Goal: Information Seeking & Learning: Learn about a topic

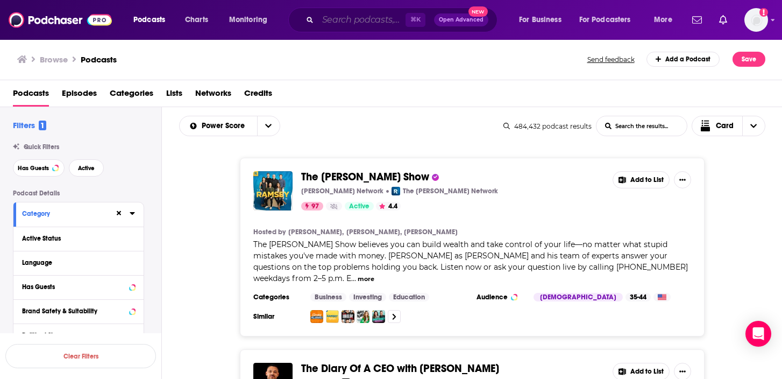
click at [356, 19] on input "Search podcasts, credits, & more..." at bounding box center [362, 19] width 88 height 17
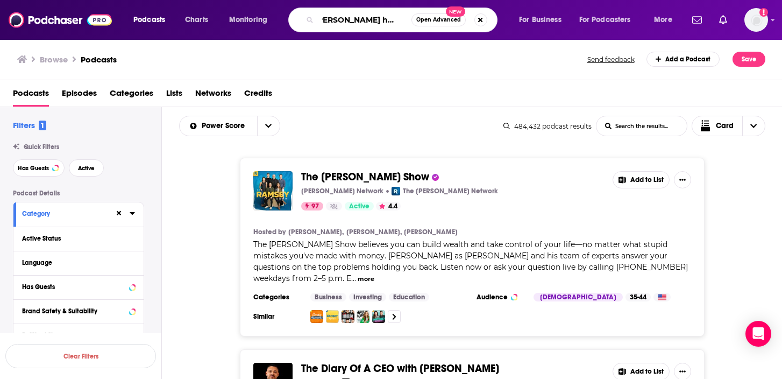
scroll to position [0, 18]
type input "[PERSON_NAME] has questions"
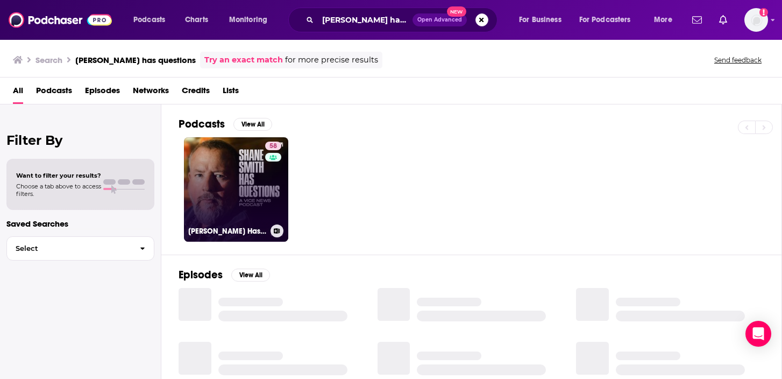
click at [235, 160] on link "58 [PERSON_NAME] Has Questions" at bounding box center [236, 189] width 104 height 104
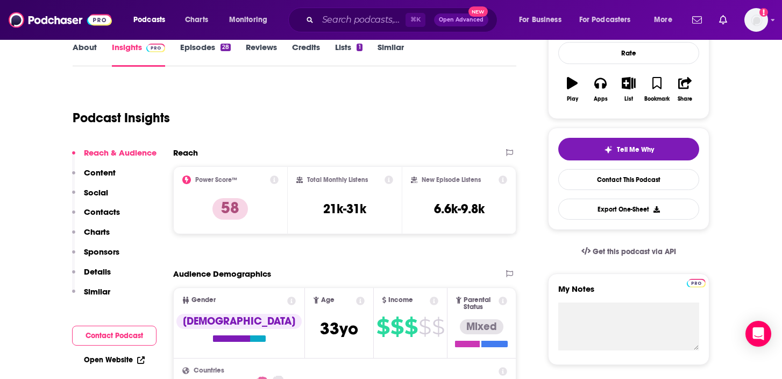
scroll to position [190, 0]
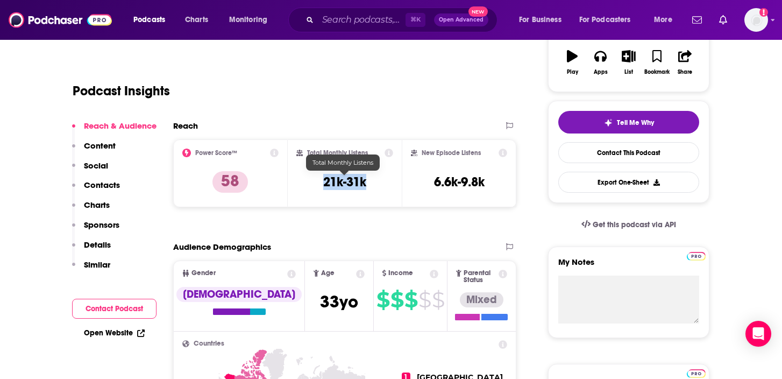
drag, startPoint x: 368, startPoint y: 183, endPoint x: 323, endPoint y: 183, distance: 45.2
click at [323, 183] on div "Total Monthly Listens 21k-31k" at bounding box center [344, 172] width 97 height 49
copy h3 "21k-31k"
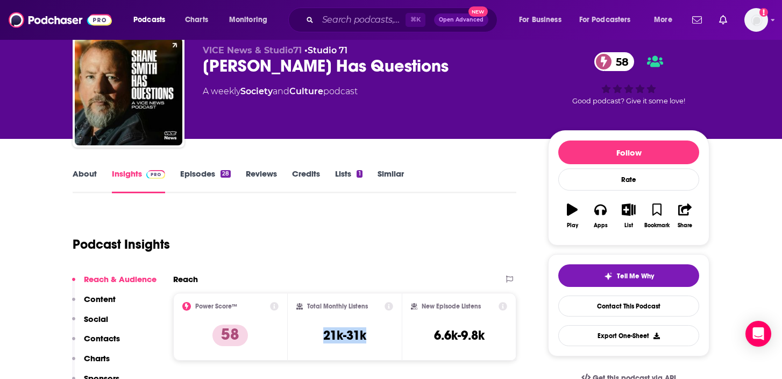
scroll to position [0, 0]
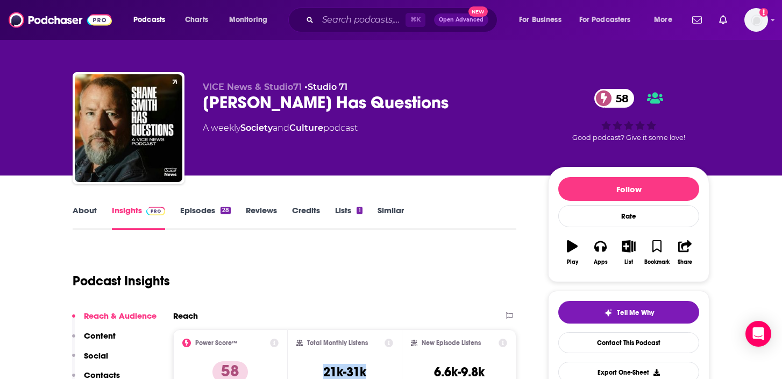
click at [87, 208] on link "About" at bounding box center [85, 217] width 24 height 25
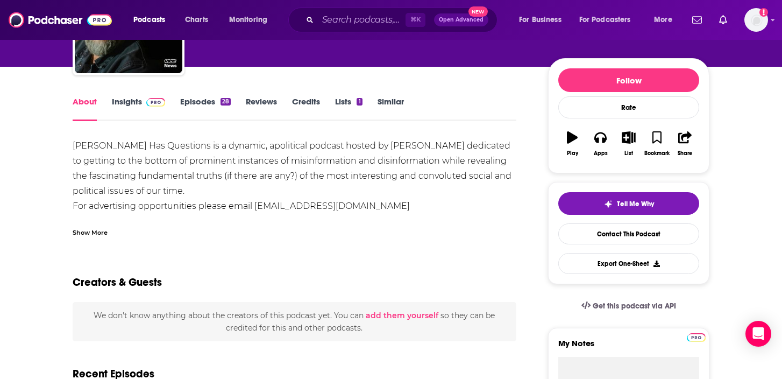
scroll to position [109, 0]
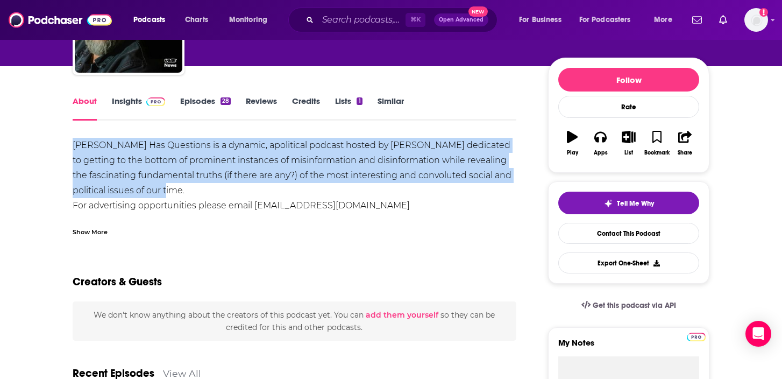
drag, startPoint x: 194, startPoint y: 192, endPoint x: 69, endPoint y: 147, distance: 132.5
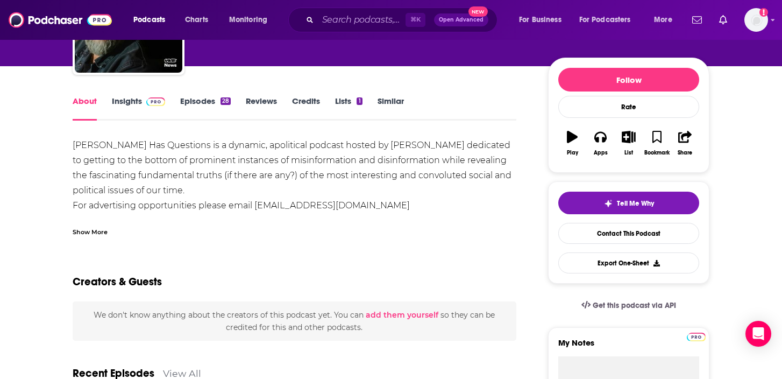
click at [80, 233] on div "Show More" at bounding box center [90, 231] width 35 height 10
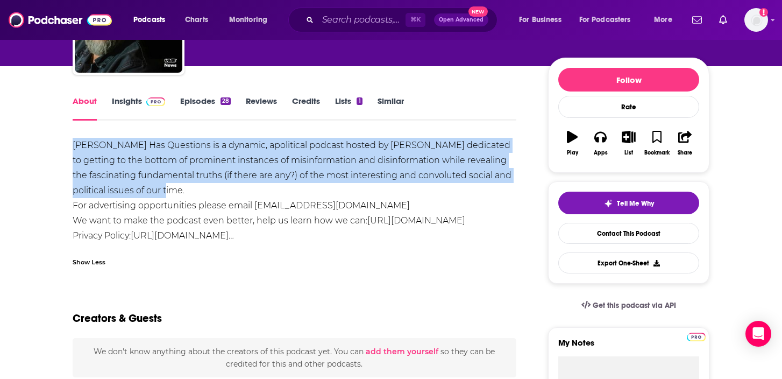
drag, startPoint x: 191, startPoint y: 189, endPoint x: 73, endPoint y: 143, distance: 127.0
click at [73, 143] on div "[PERSON_NAME] Has Questions is a dynamic, apolitical podcast hosted by [PERSON_…" at bounding box center [295, 190] width 444 height 105
copy div "[PERSON_NAME] Has Questions is a dynamic, apolitical podcast hosted by [PERSON_…"
click at [209, 100] on link "Episodes 28" at bounding box center [205, 108] width 51 height 25
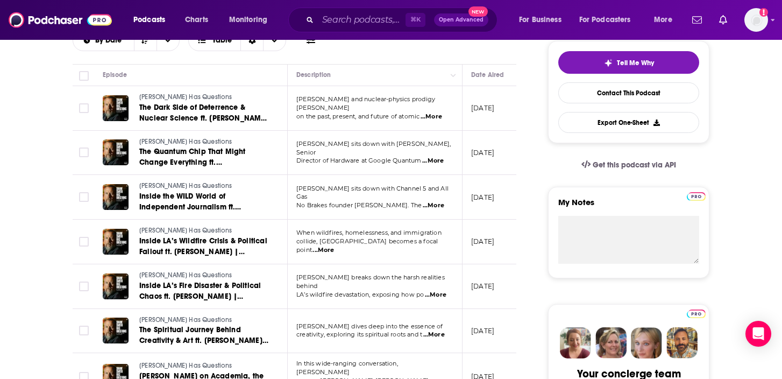
scroll to position [256, 0]
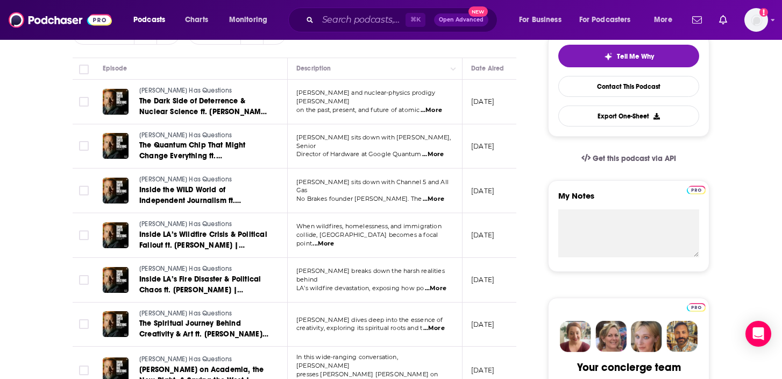
click at [334, 239] on span "...More" at bounding box center [323, 243] width 22 height 9
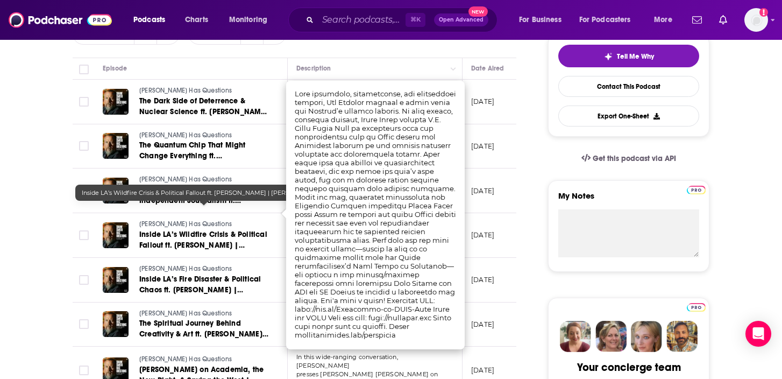
click at [233, 230] on span "Inside LA’s Wildfire Crisis & Political Fallout ft. [PERSON_NAME] | [PERSON_NAM…" at bounding box center [203, 250] width 128 height 41
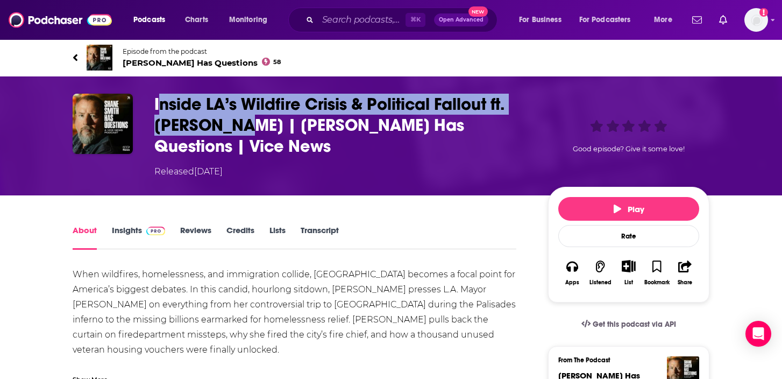
drag, startPoint x: 243, startPoint y: 127, endPoint x: 159, endPoint y: 102, distance: 88.3
click at [159, 102] on h1 "Inside LA’s Wildfire Crisis & Political Fallout ft. [PERSON_NAME] | [PERSON_NAM…" at bounding box center [342, 125] width 376 height 63
drag, startPoint x: 148, startPoint y: 106, endPoint x: 239, endPoint y: 131, distance: 93.7
click at [239, 131] on div "Inside LA’s Wildfire Crisis & Political Fallout ft. [PERSON_NAME] | [PERSON_NAM…" at bounding box center [391, 136] width 637 height 84
copy h1 "Inside LA’s Wildfire Crisis & Political Fallout ft. [PERSON_NAME]"
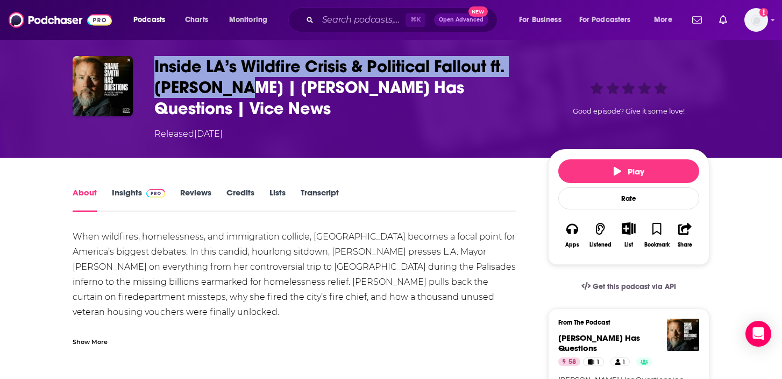
scroll to position [42, 0]
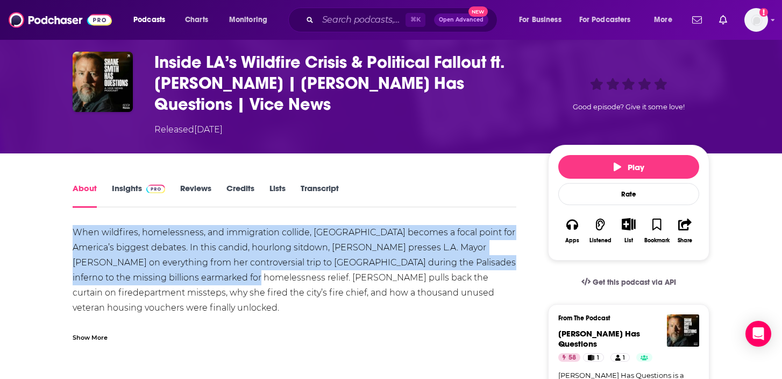
drag, startPoint x: 222, startPoint y: 255, endPoint x: 62, endPoint y: 205, distance: 167.9
copy div "When wildfires, homelessness, and immigration collide, [GEOGRAPHIC_DATA] become…"
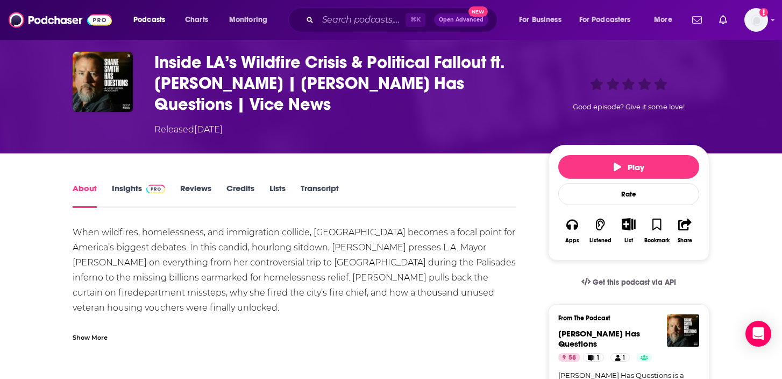
click at [285, 65] on h1 "Inside LA’s Wildfire Crisis & Political Fallout ft. [PERSON_NAME] | [PERSON_NAM…" at bounding box center [342, 83] width 376 height 63
click at [601, 211] on button "Listened" at bounding box center [600, 230] width 28 height 39
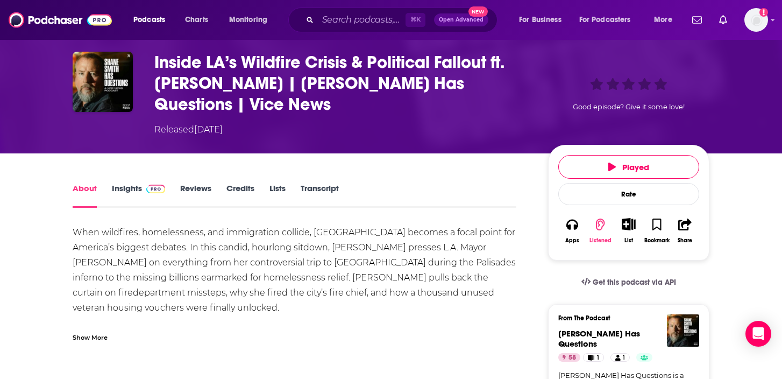
click at [601, 211] on button "Listened" at bounding box center [600, 230] width 28 height 39
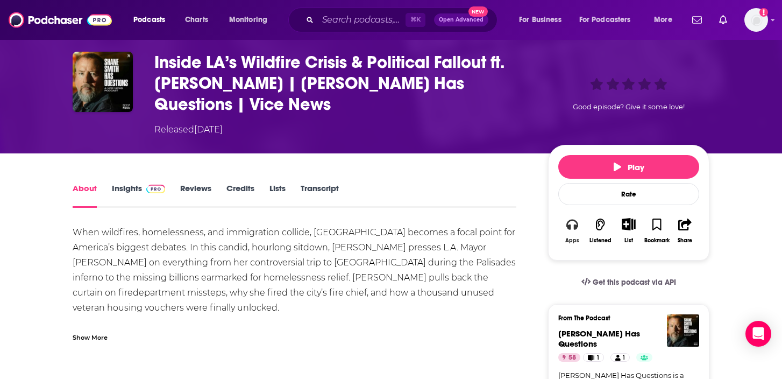
click at [570, 218] on icon "button" at bounding box center [572, 224] width 12 height 12
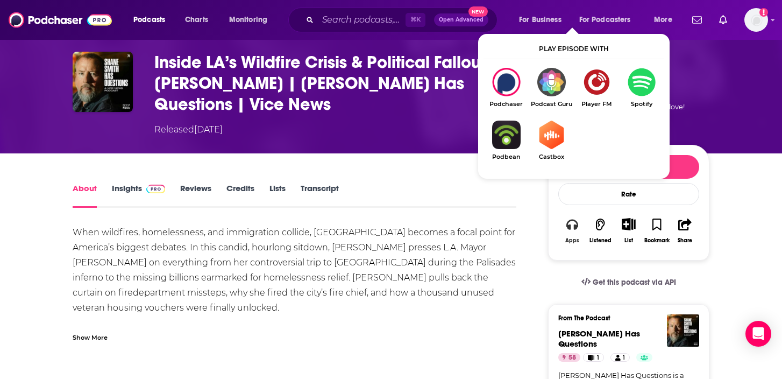
scroll to position [113, 0]
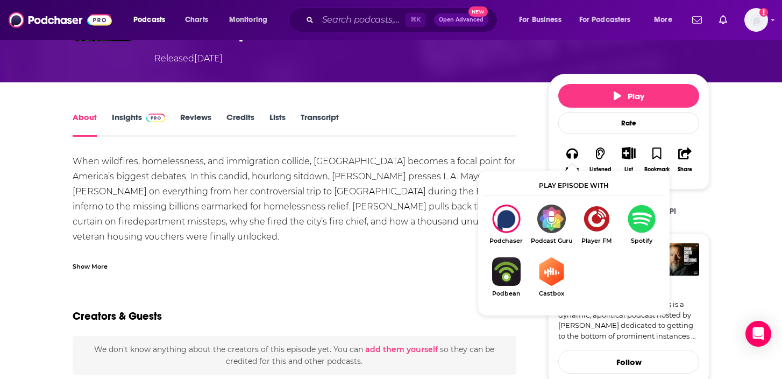
click at [651, 222] on img "Show Listen On dropdown" at bounding box center [641, 218] width 45 height 29
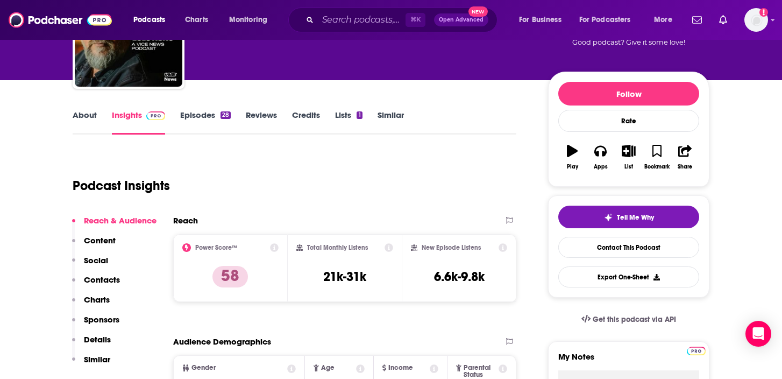
scroll to position [82, 0]
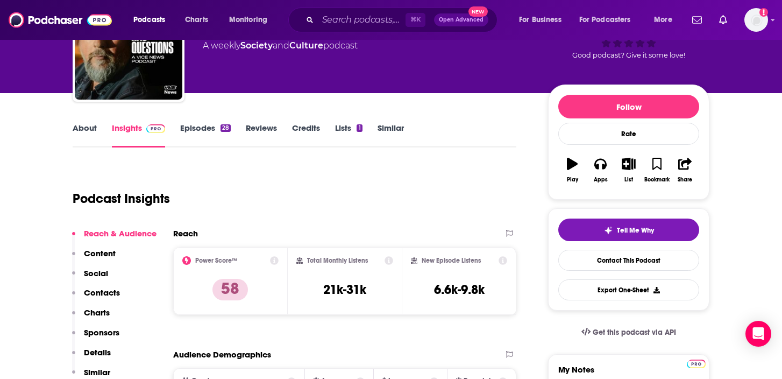
click at [212, 125] on link "Episodes 28" at bounding box center [205, 135] width 51 height 25
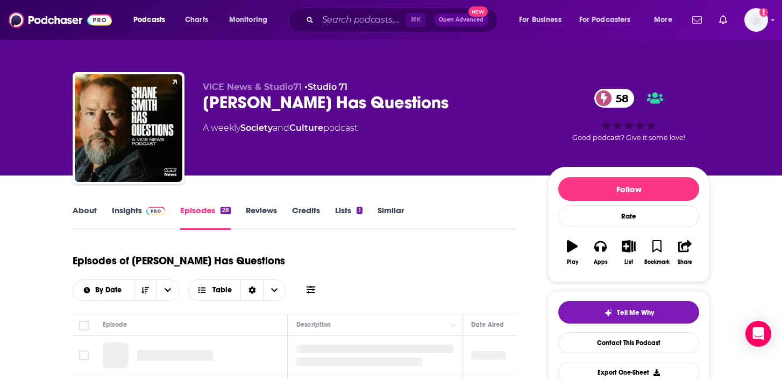
scroll to position [206, 0]
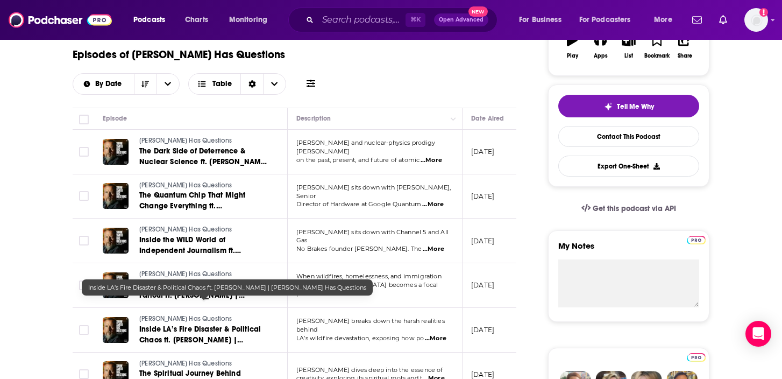
click at [223, 324] on span "Inside LA’s Fire Disaster & Political Chaos ft. [PERSON_NAME] | [PERSON_NAME] H…" at bounding box center [200, 339] width 122 height 31
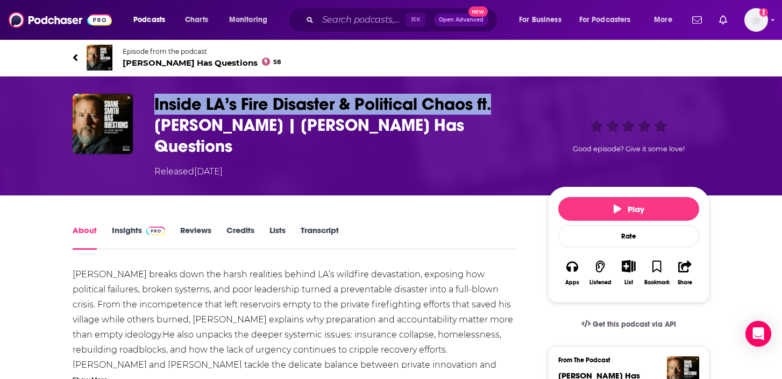
drag, startPoint x: 501, startPoint y: 106, endPoint x: 139, endPoint y: 99, distance: 362.0
click at [138, 99] on div "Inside LA’s Fire Disaster & Political Chaos ft. [PERSON_NAME] | [PERSON_NAME] H…" at bounding box center [391, 136] width 637 height 84
copy div "Inside LA’s Fire Disaster & Political Chaos ft."
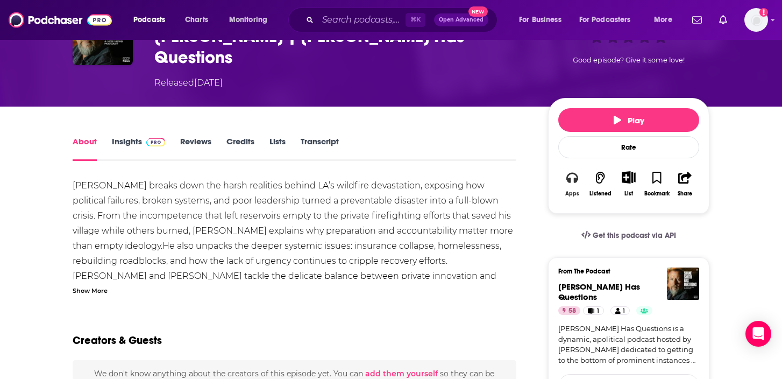
click at [579, 164] on button "Apps" at bounding box center [572, 183] width 28 height 39
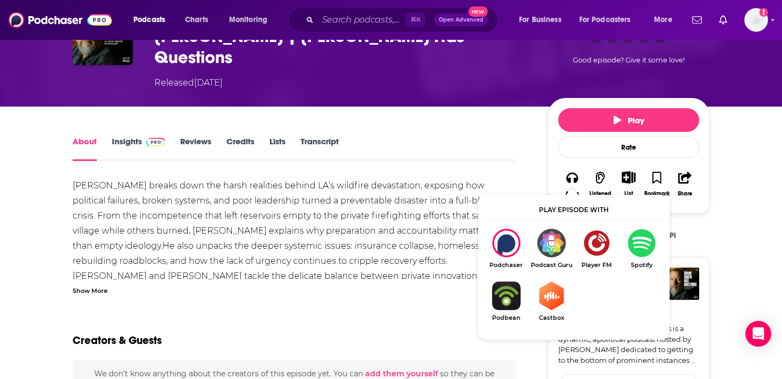
click at [633, 250] on img "Show Listen On dropdown" at bounding box center [641, 243] width 45 height 29
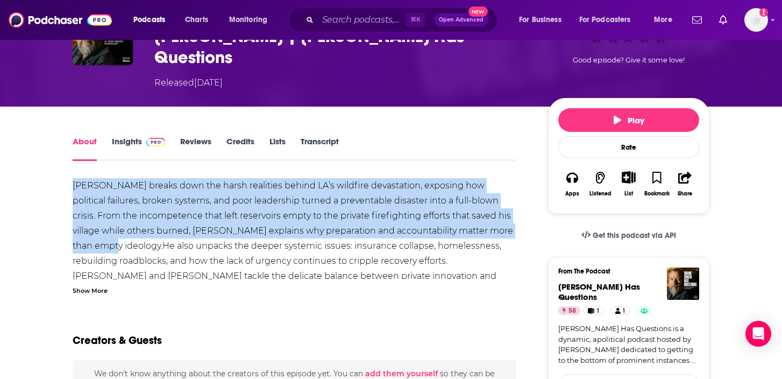
drag, startPoint x: 495, startPoint y: 212, endPoint x: 69, endPoint y: 167, distance: 428.8
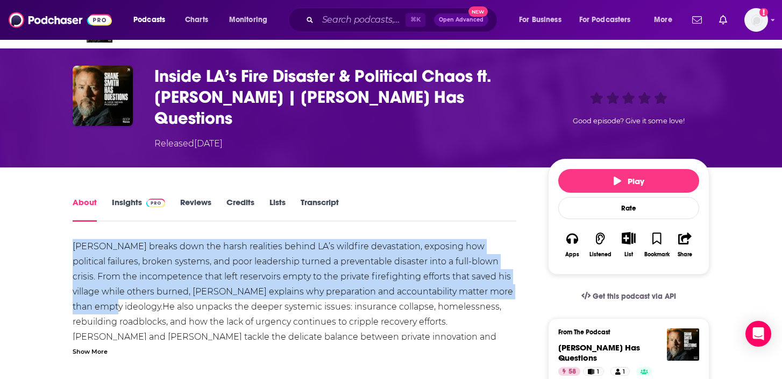
scroll to position [18, 0]
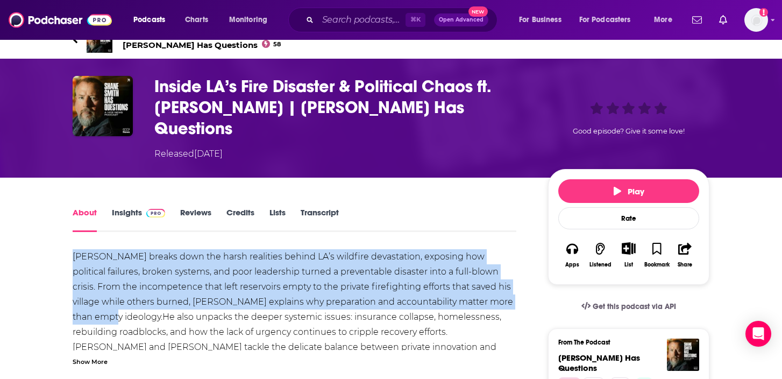
copy div "[PERSON_NAME] breaks down the harsh realities behind LA’s wildfire devastation,…"
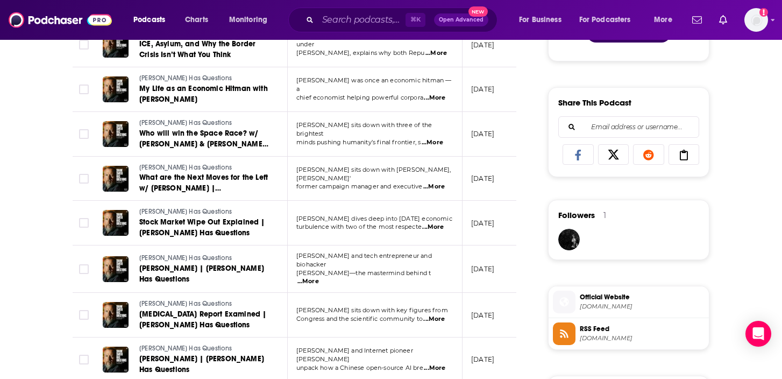
scroll to position [628, 0]
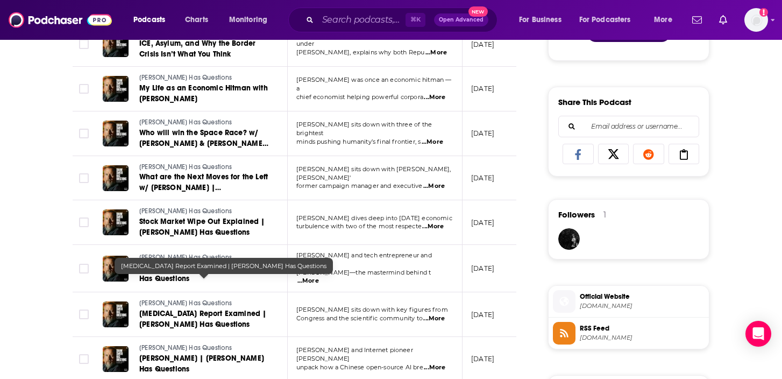
click at [225, 309] on span "[MEDICAL_DATA] Report Examined | [PERSON_NAME] Has Questions" at bounding box center [202, 319] width 127 height 20
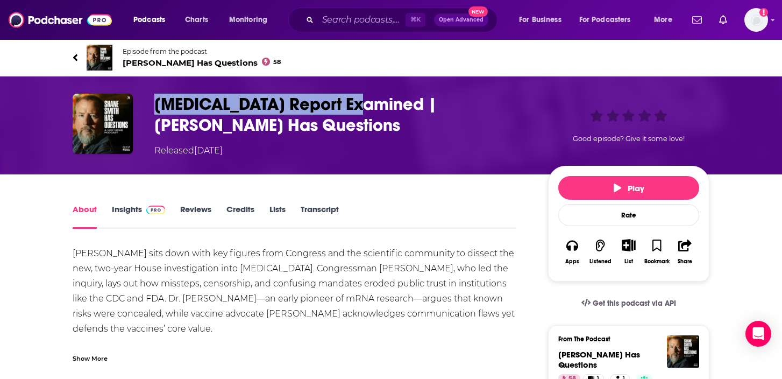
drag, startPoint x: 364, startPoint y: 105, endPoint x: 155, endPoint y: 104, distance: 208.6
click at [155, 104] on h1 "[MEDICAL_DATA] Report Examined | [PERSON_NAME] Has Questions" at bounding box center [342, 115] width 376 height 42
copy h1 "[MEDICAL_DATA] Report Examined"
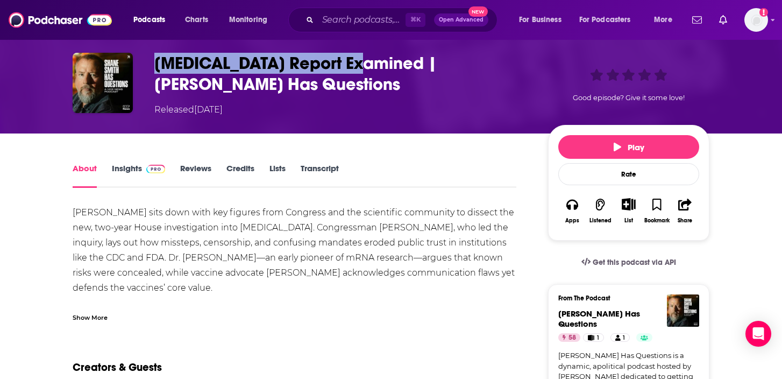
scroll to position [41, 0]
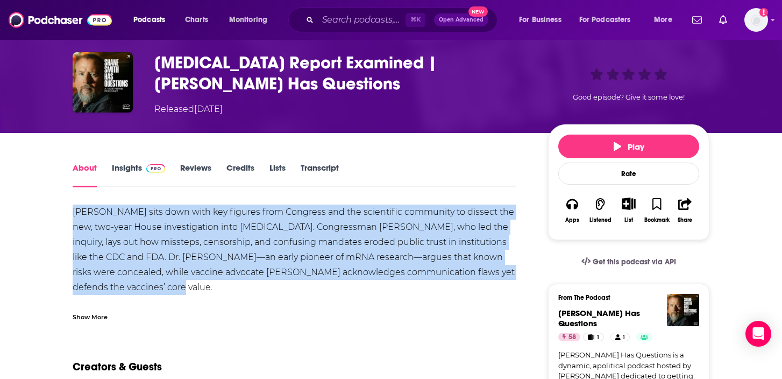
drag, startPoint x: 65, startPoint y: 210, endPoint x: 184, endPoint y: 289, distance: 143.2
copy div "[PERSON_NAME] sits down with key figures from Congress and the scientific commu…"
click at [567, 210] on icon "button" at bounding box center [572, 204] width 12 height 12
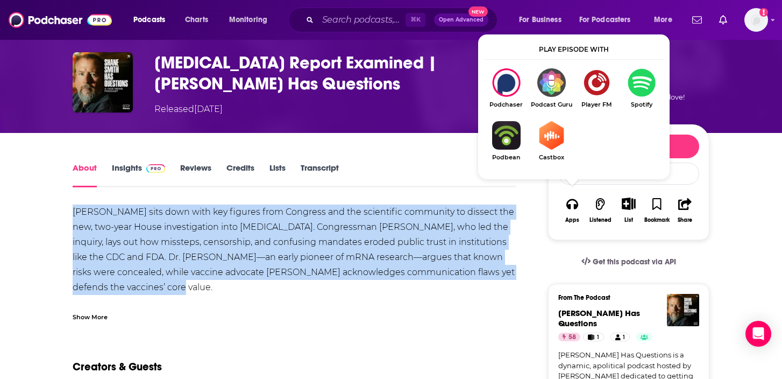
click at [636, 81] on img "Show Listen On dropdown" at bounding box center [641, 82] width 45 height 29
